Goal: Find specific page/section: Find specific page/section

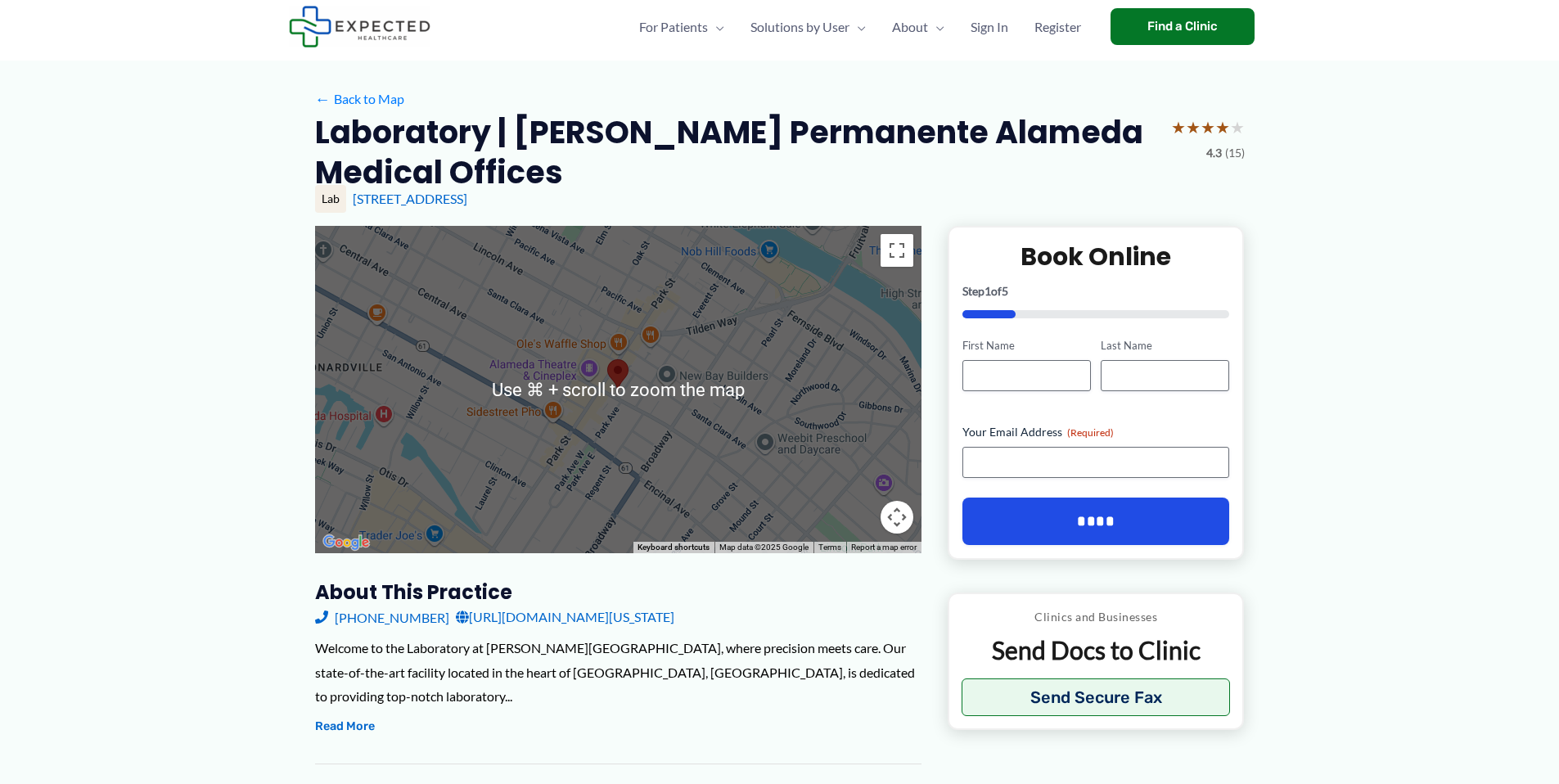
scroll to position [252, 0]
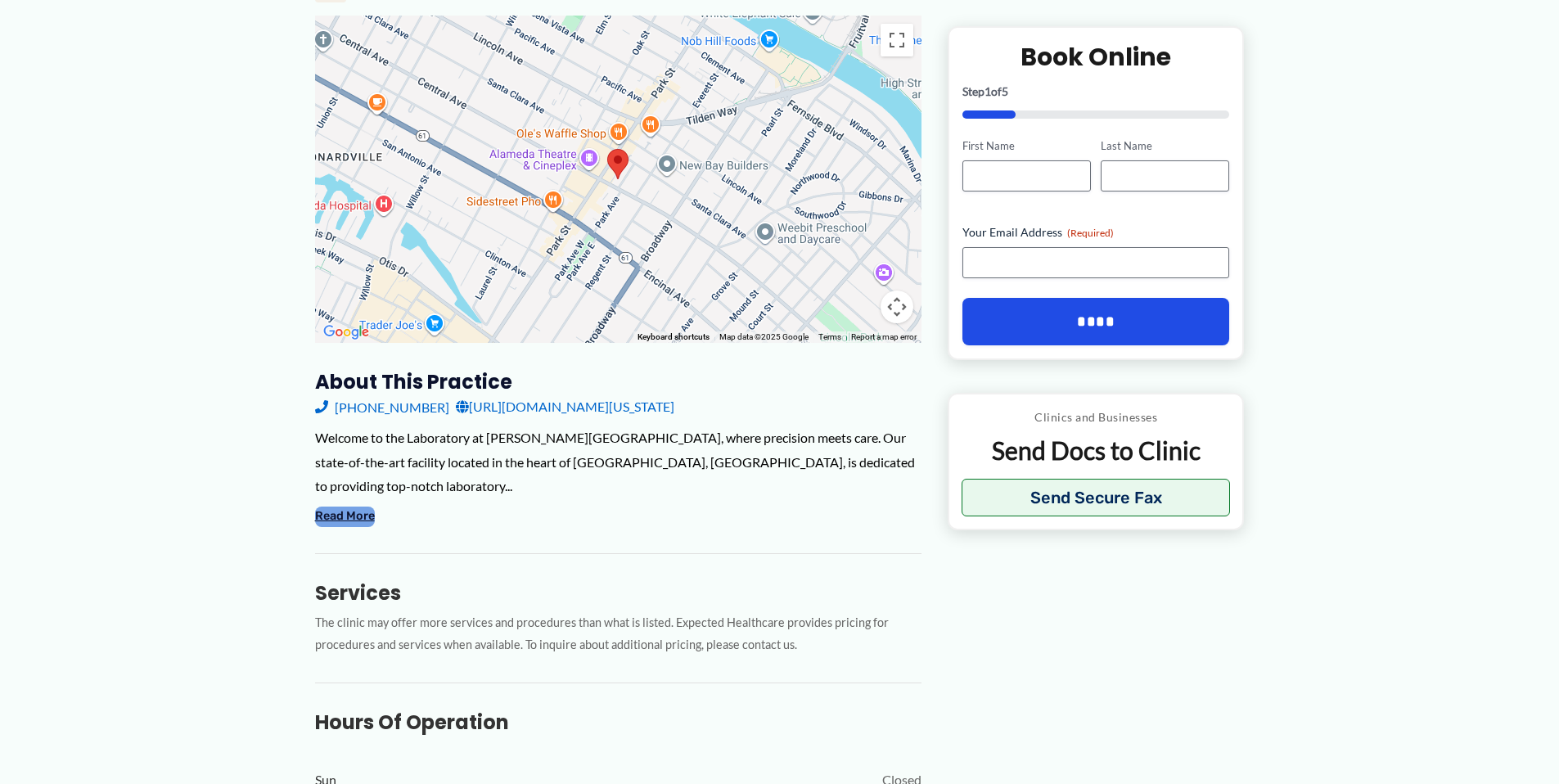
click at [339, 511] on button "Read More" at bounding box center [345, 516] width 60 height 20
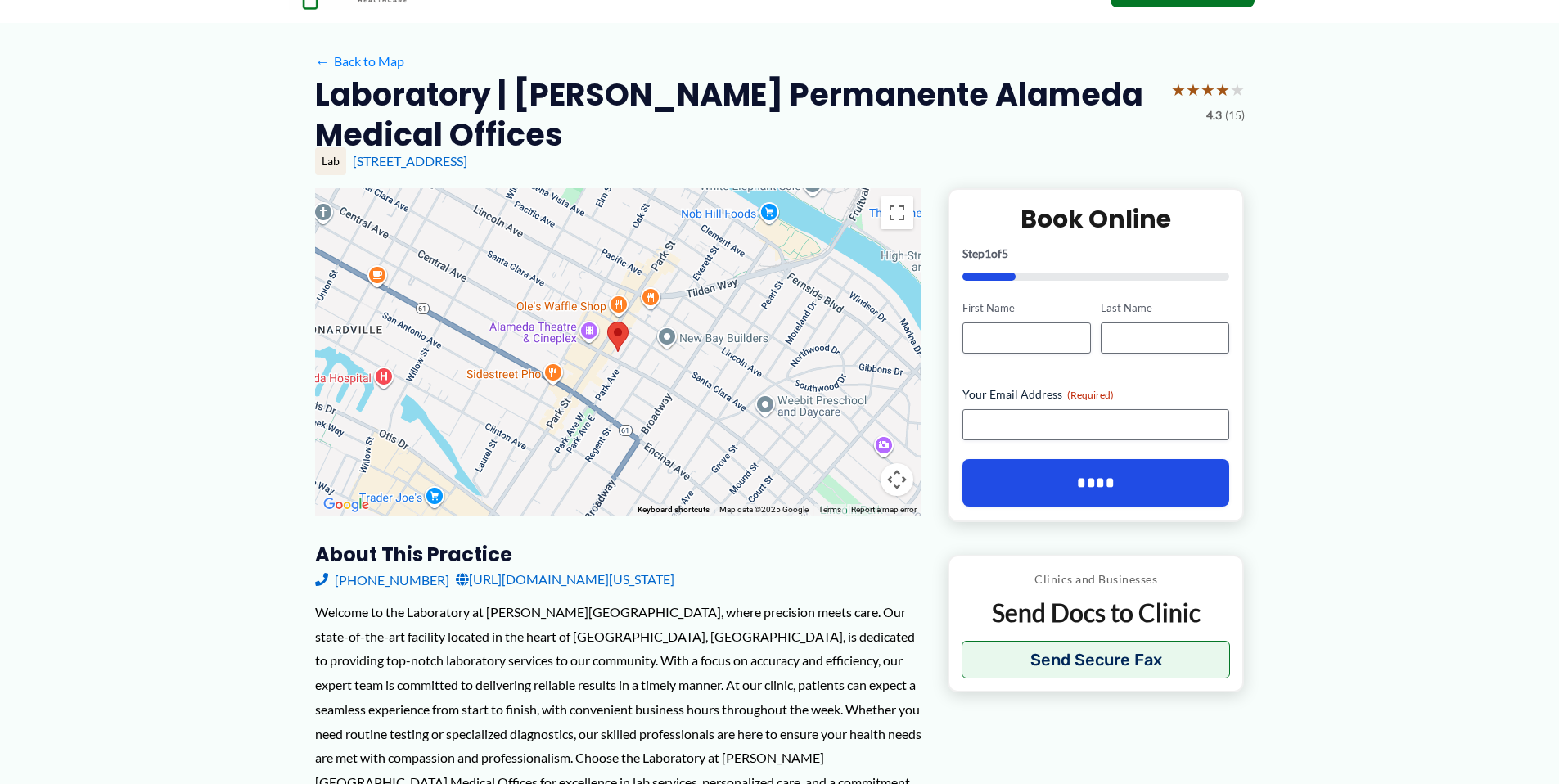
scroll to position [0, 0]
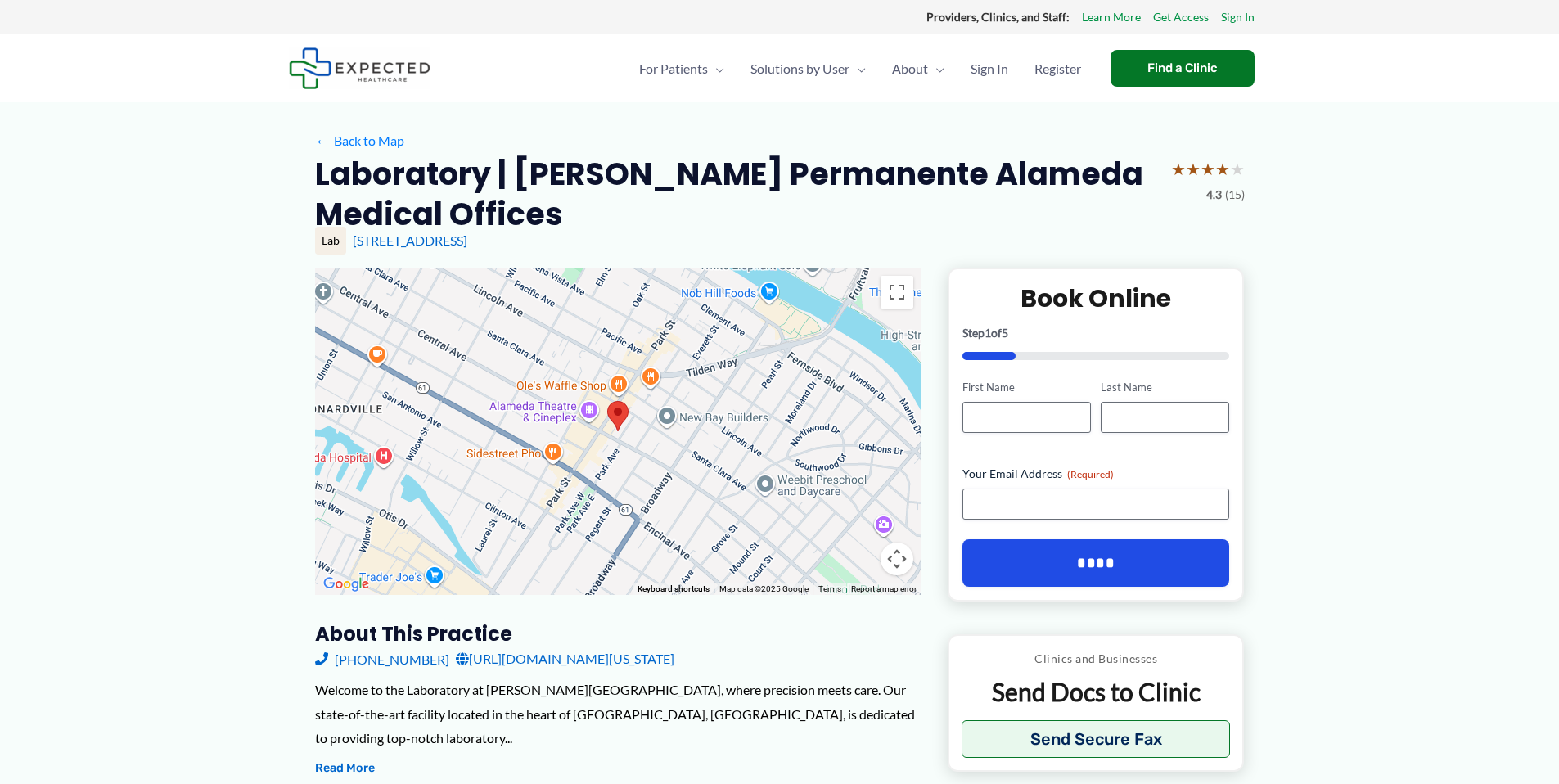
click at [899, 554] on button "Map camera controls" at bounding box center [898, 559] width 33 height 33
click at [857, 481] on button "Zoom in" at bounding box center [856, 478] width 33 height 33
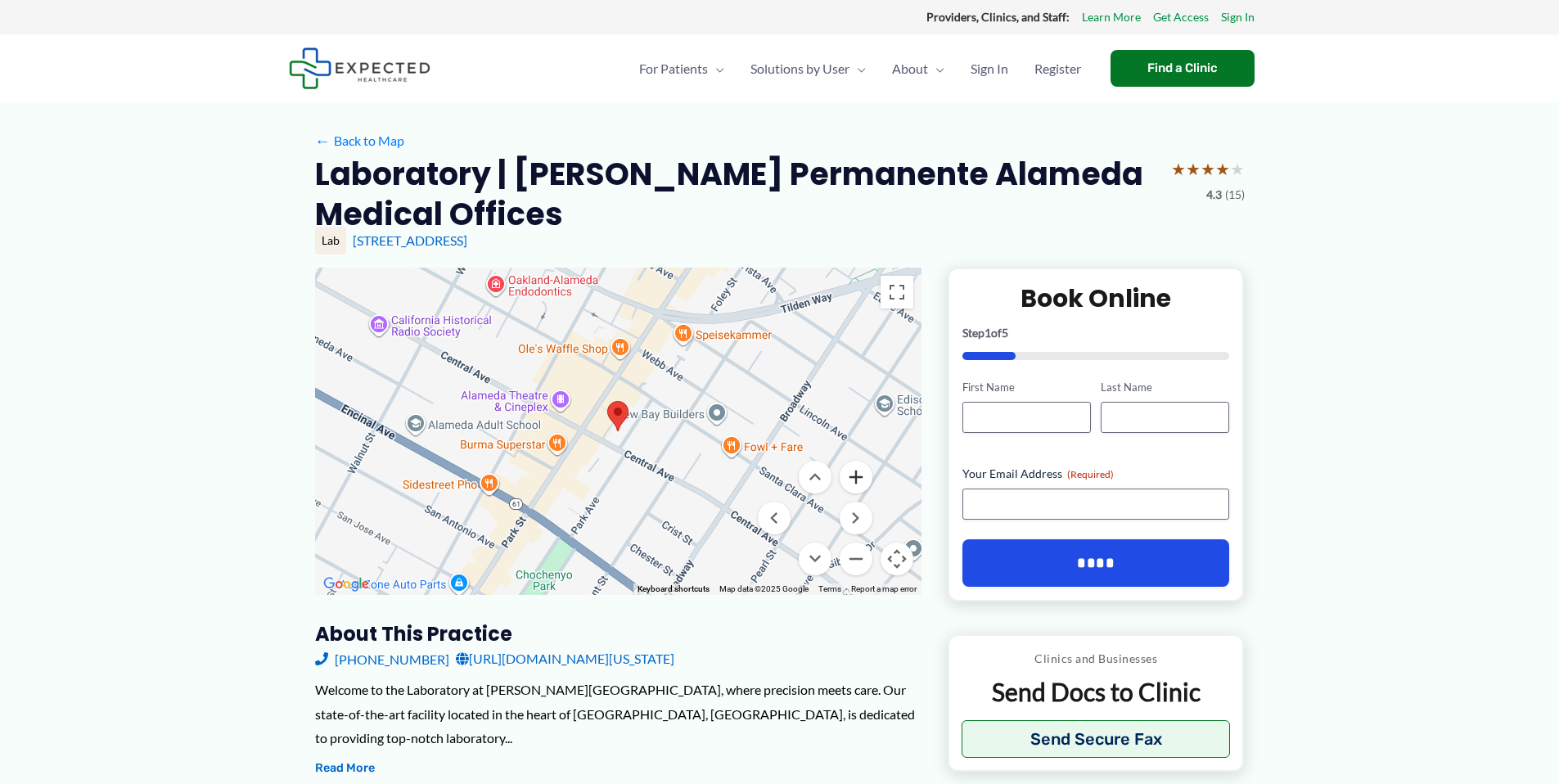
click at [857, 481] on button "Zoom in" at bounding box center [856, 478] width 33 height 33
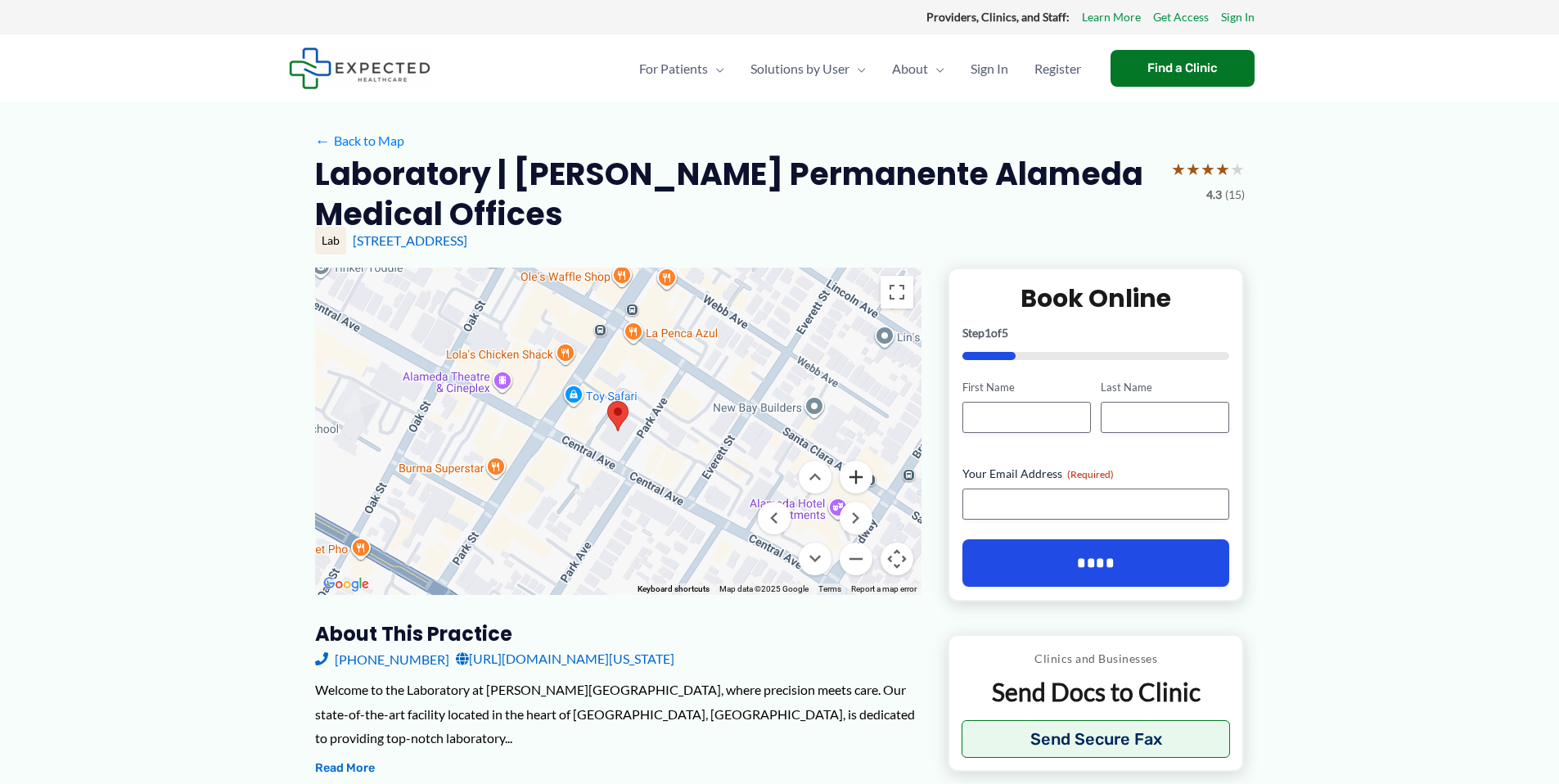
click at [858, 483] on button "Zoom in" at bounding box center [856, 478] width 33 height 33
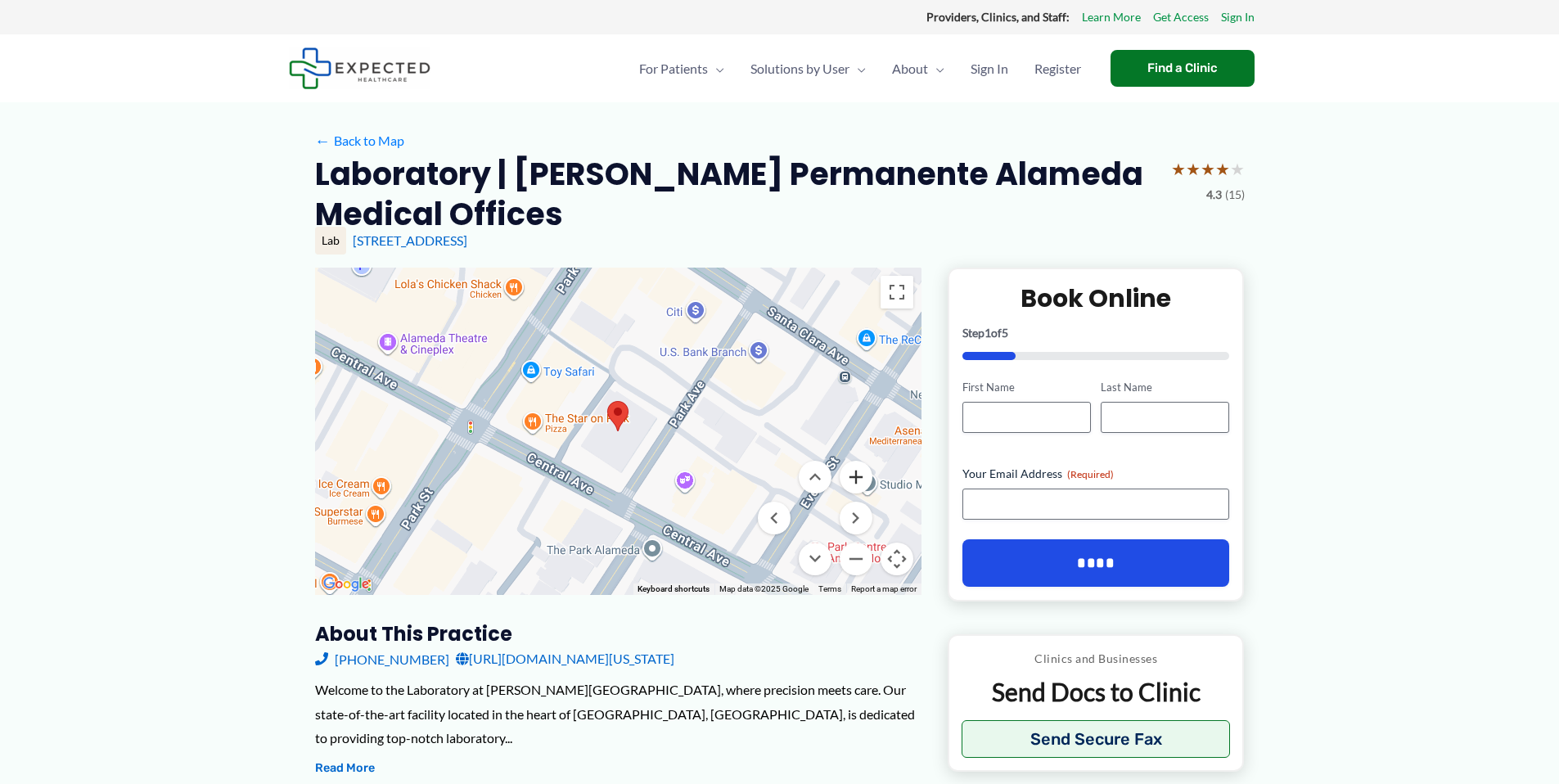
click at [858, 483] on button "Zoom in" at bounding box center [856, 478] width 33 height 33
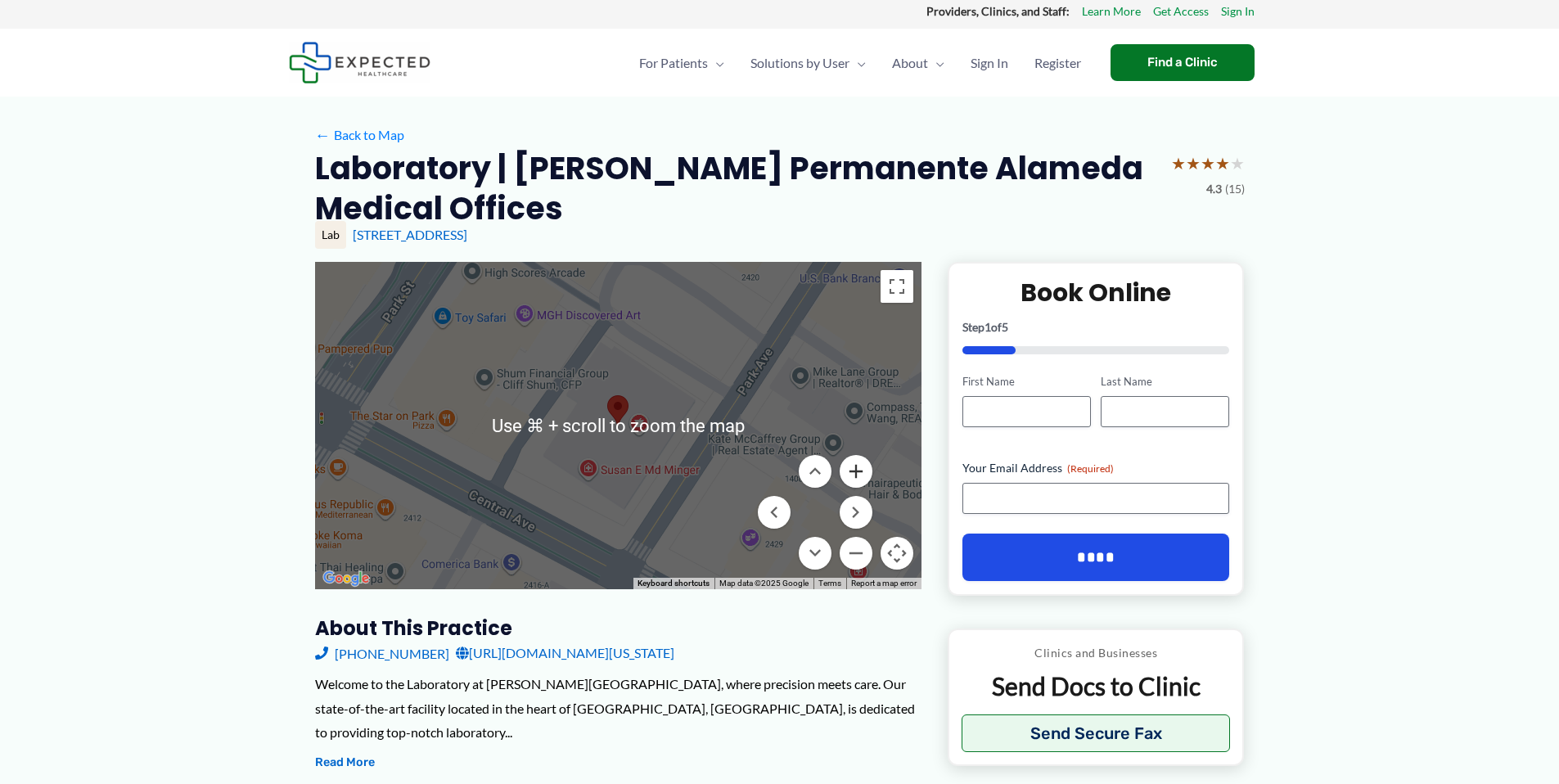
scroll to position [7, 0]
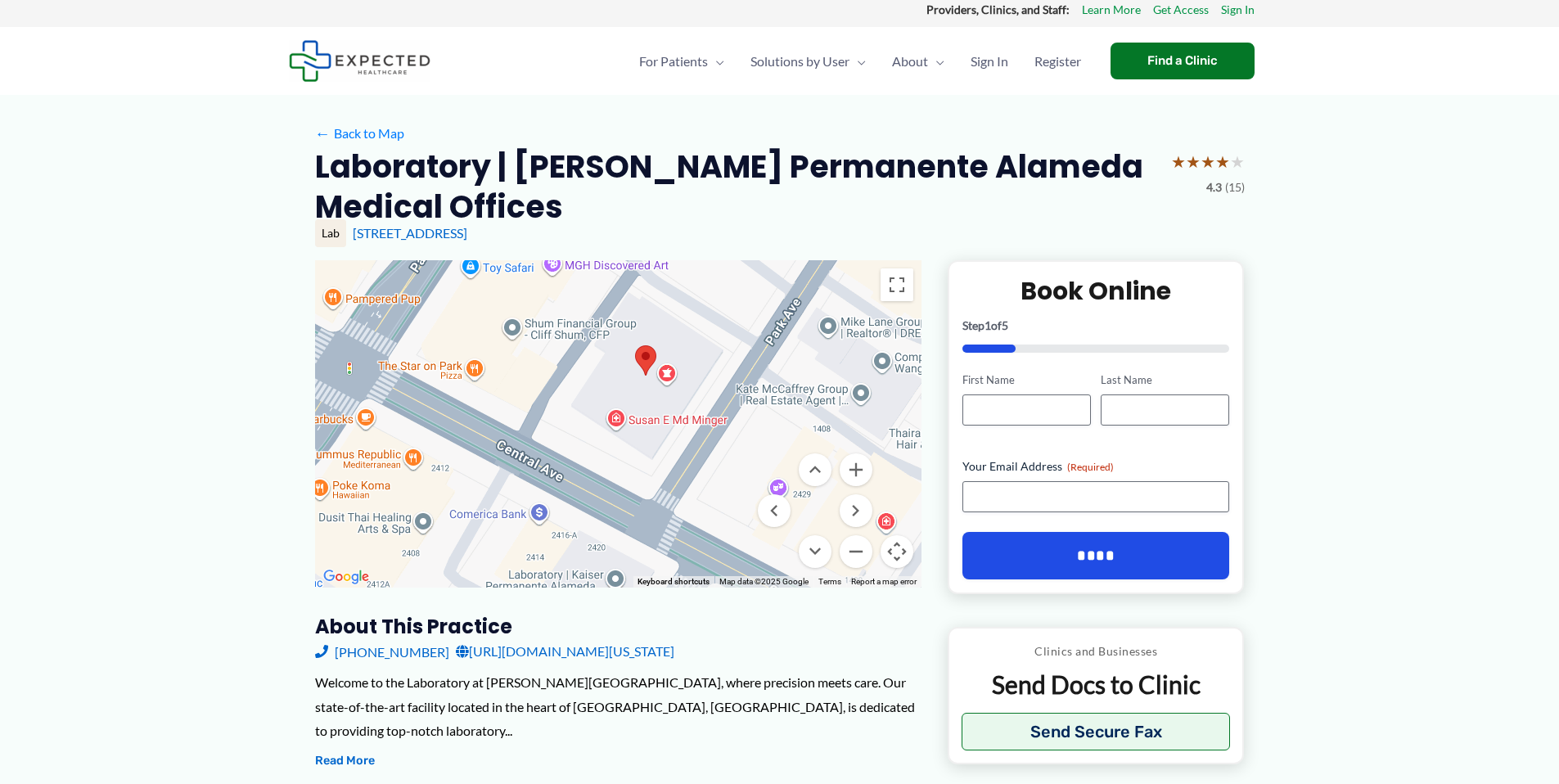
drag, startPoint x: 713, startPoint y: 428, endPoint x: 741, endPoint y: 378, distance: 57.3
click at [741, 378] on div at bounding box center [618, 424] width 607 height 327
